Goal: Navigation & Orientation: Find specific page/section

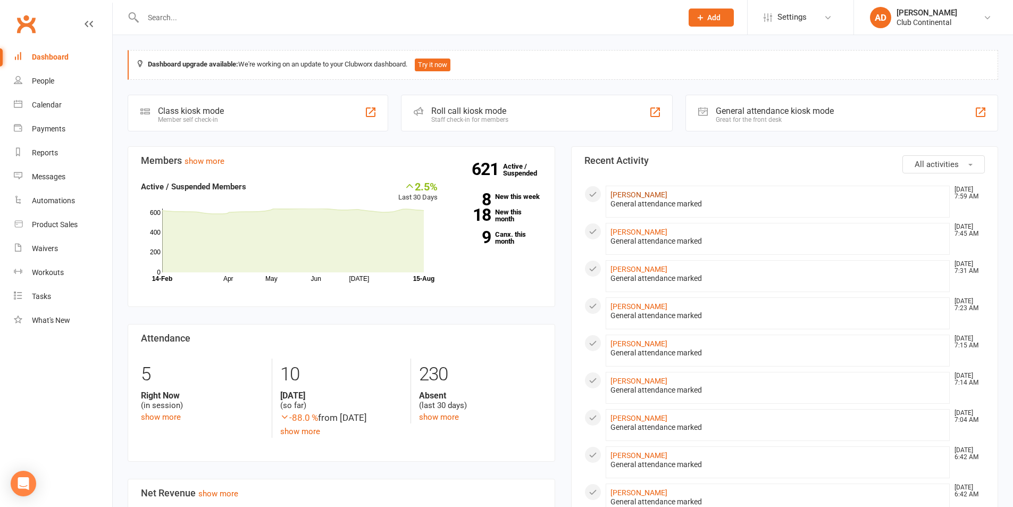
click at [642, 195] on link "[PERSON_NAME]" at bounding box center [638, 194] width 57 height 9
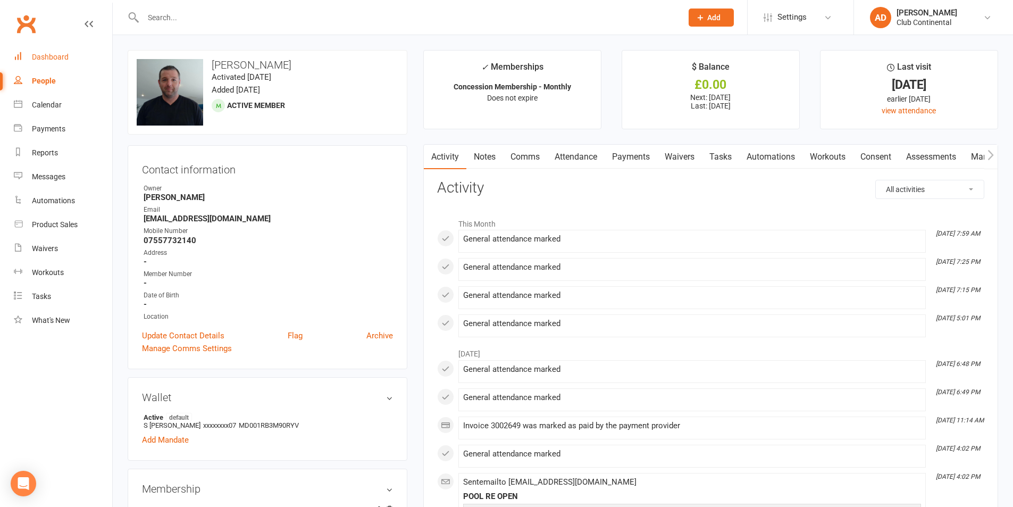
click at [53, 56] on div "Dashboard" at bounding box center [50, 57] width 37 height 9
